Goal: Task Accomplishment & Management: Manage account settings

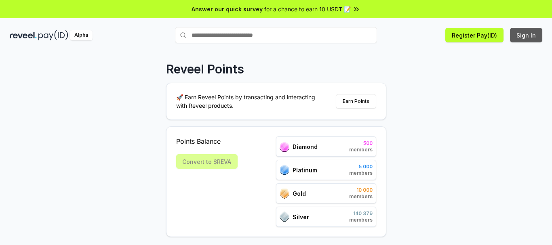
click at [524, 39] on button "Sign In" at bounding box center [526, 35] width 32 height 15
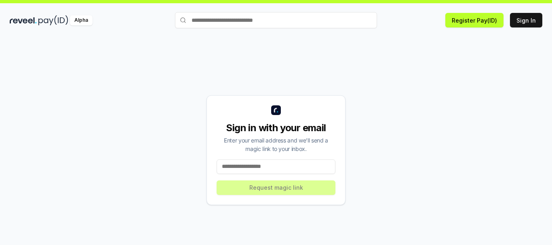
scroll to position [23, 0]
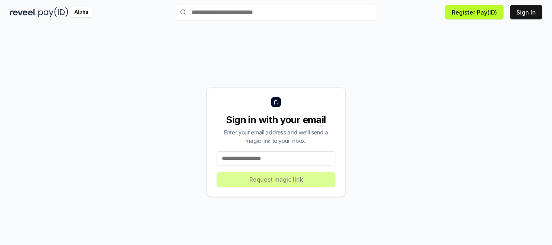
click at [277, 158] on input at bounding box center [276, 159] width 119 height 15
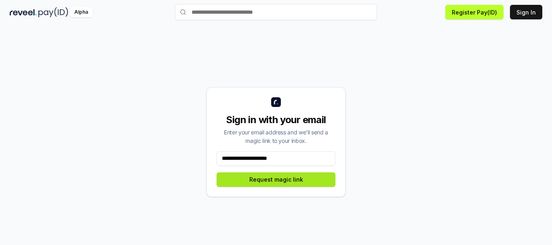
type input "**********"
click at [266, 181] on button "Request magic link" at bounding box center [276, 180] width 119 height 15
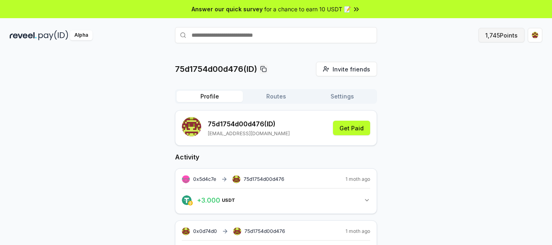
click at [498, 40] on button "1,745 Points" at bounding box center [502, 35] width 46 height 15
